Goal: Transaction & Acquisition: Purchase product/service

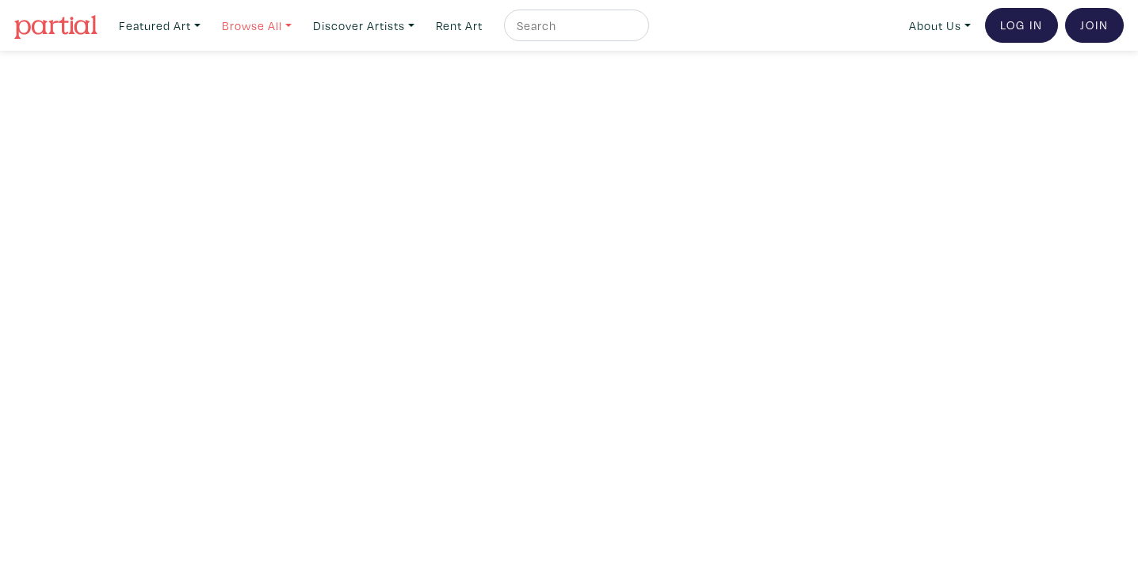
click at [208, 23] on link "Browse All" at bounding box center [160, 26] width 96 height 32
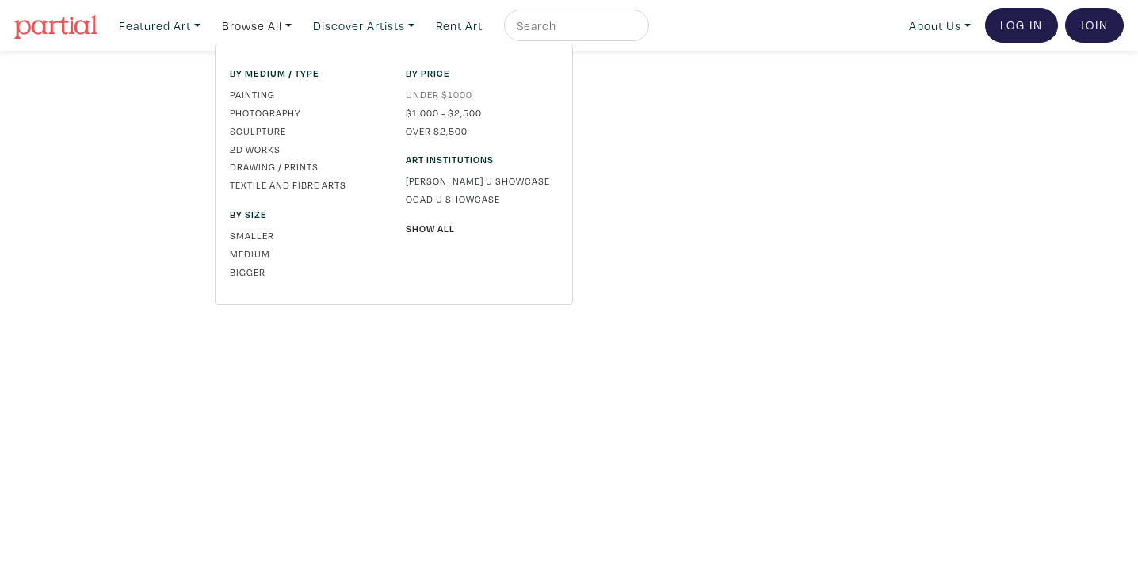
click at [440, 98] on link "Under $1000" at bounding box center [482, 94] width 152 height 14
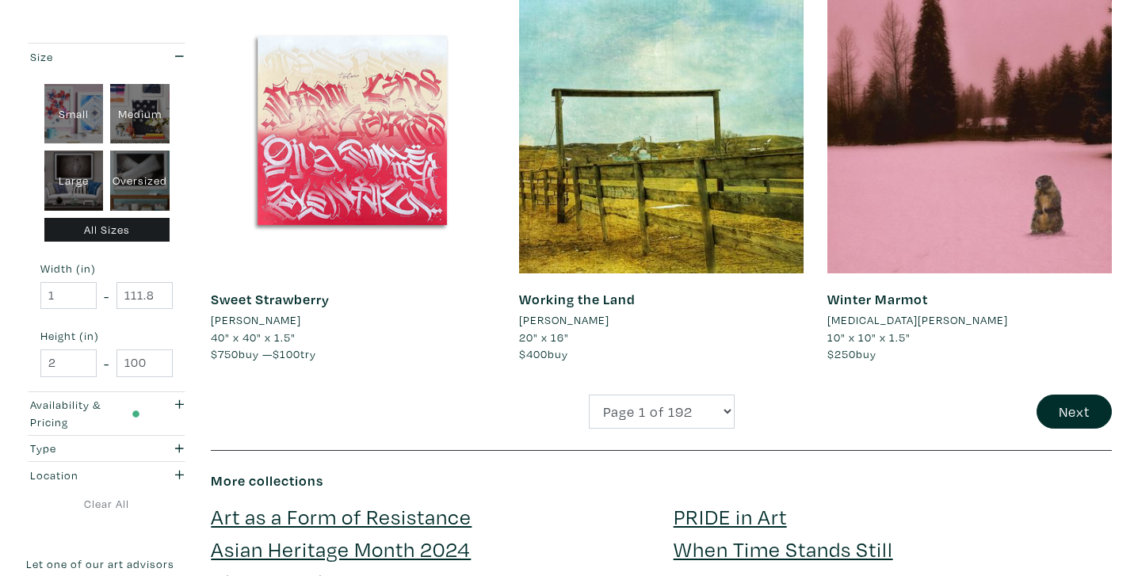
scroll to position [3323, 0]
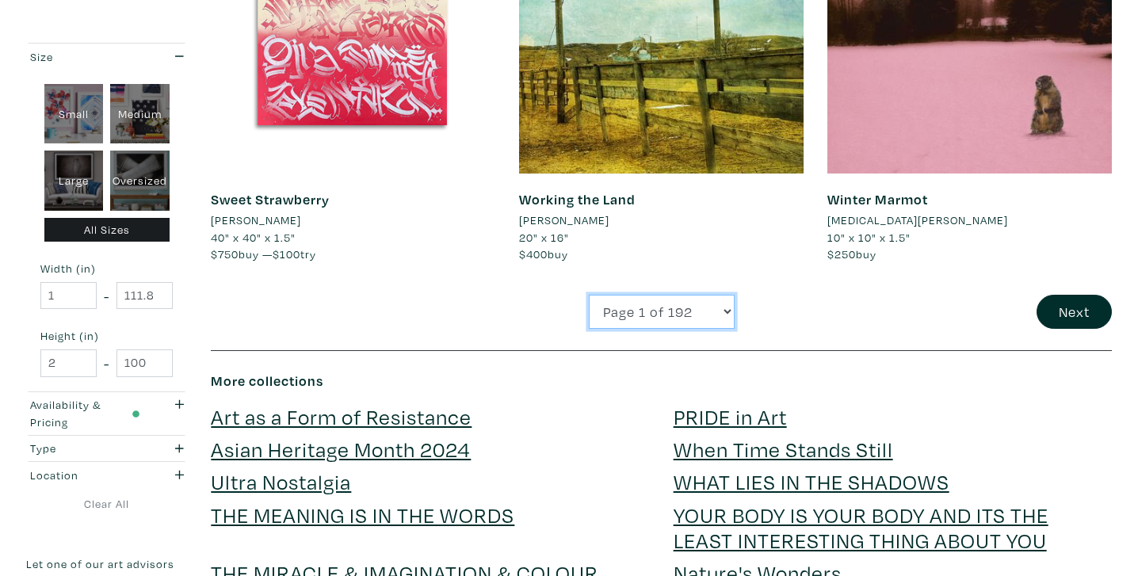
click at [681, 322] on select "Page 1 of 192 Page 2 of 192 Page 3 of 192 Page 4 of 192 Page 5 of 192 Page 6 of…" at bounding box center [662, 312] width 146 height 34
select select "2"
click at [589, 295] on select "Page 1 of 192 Page 2 of 192 Page 3 of 192 Page 4 of 192 Page 5 of 192 Page 6 of…" at bounding box center [662, 312] width 146 height 34
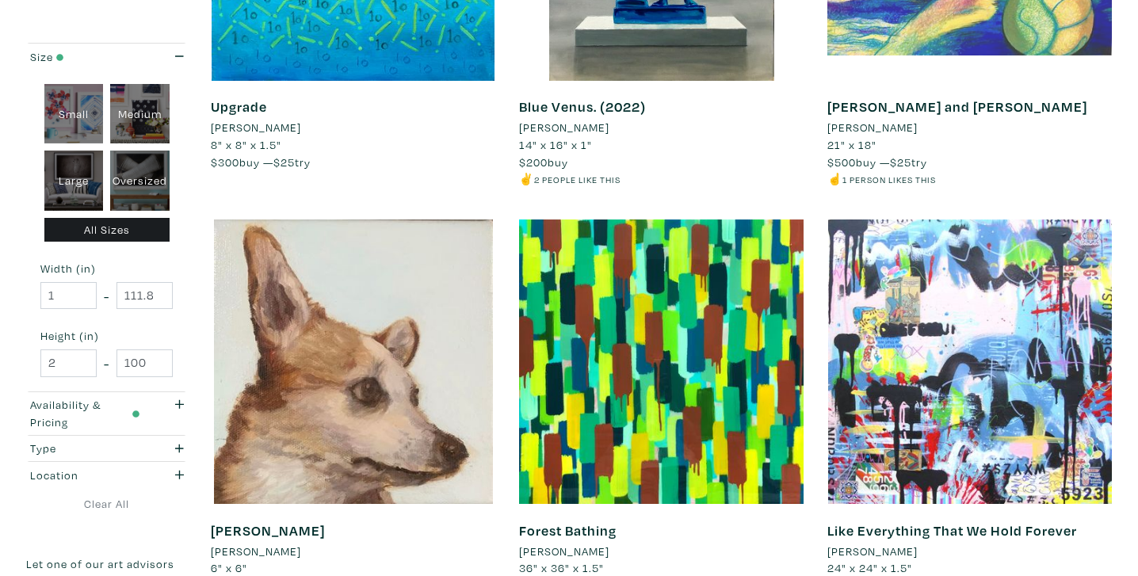
scroll to position [3340, 0]
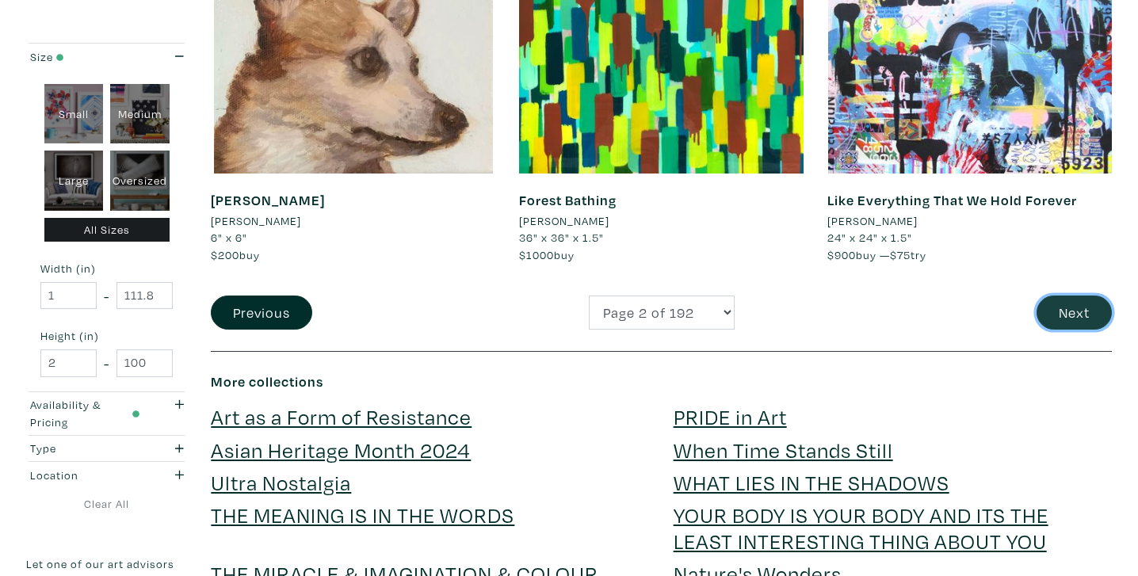
click at [1073, 307] on button "Next" at bounding box center [1073, 312] width 75 height 34
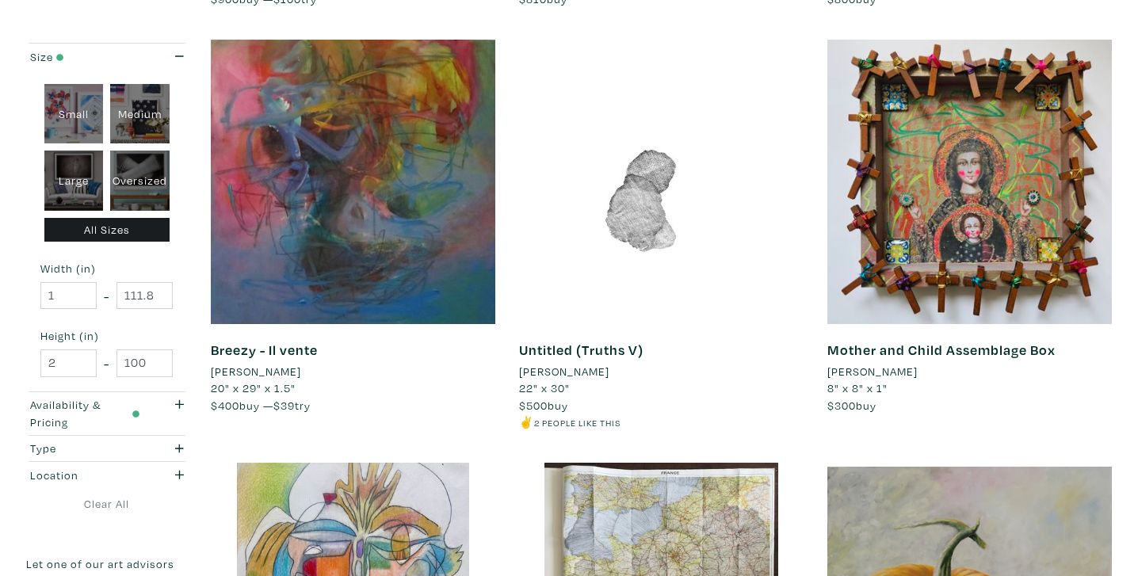
scroll to position [1998, 0]
